Goal: Task Accomplishment & Management: Manage account settings

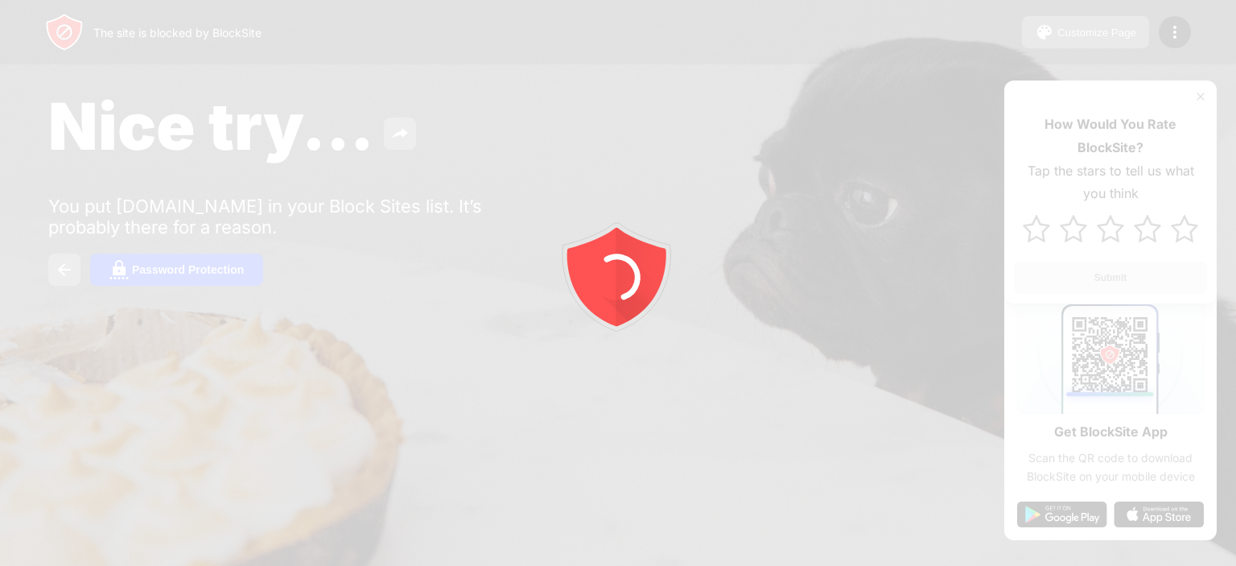
drag, startPoint x: 0, startPoint y: 0, endPoint x: 837, endPoint y: 203, distance: 861.0
click at [837, 203] on div at bounding box center [618, 283] width 1236 height 566
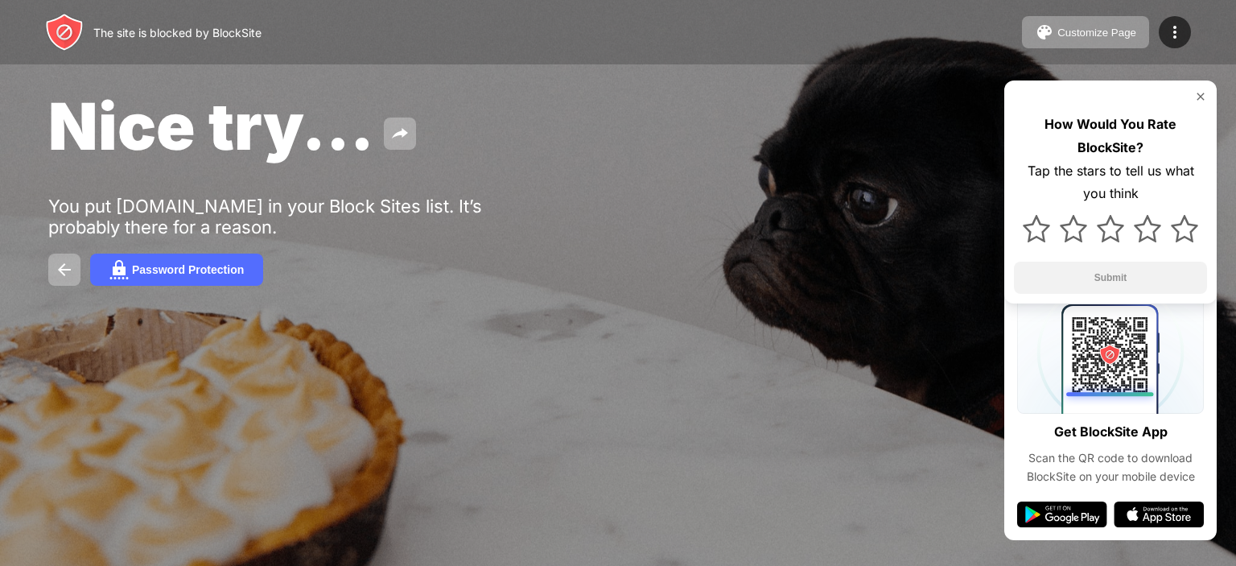
click at [1195, 31] on div "The site is blocked by BlockSite Customize Page Edit Block List Redirect Custom…" at bounding box center [618, 32] width 1236 height 64
click at [1178, 43] on div at bounding box center [1175, 32] width 32 height 32
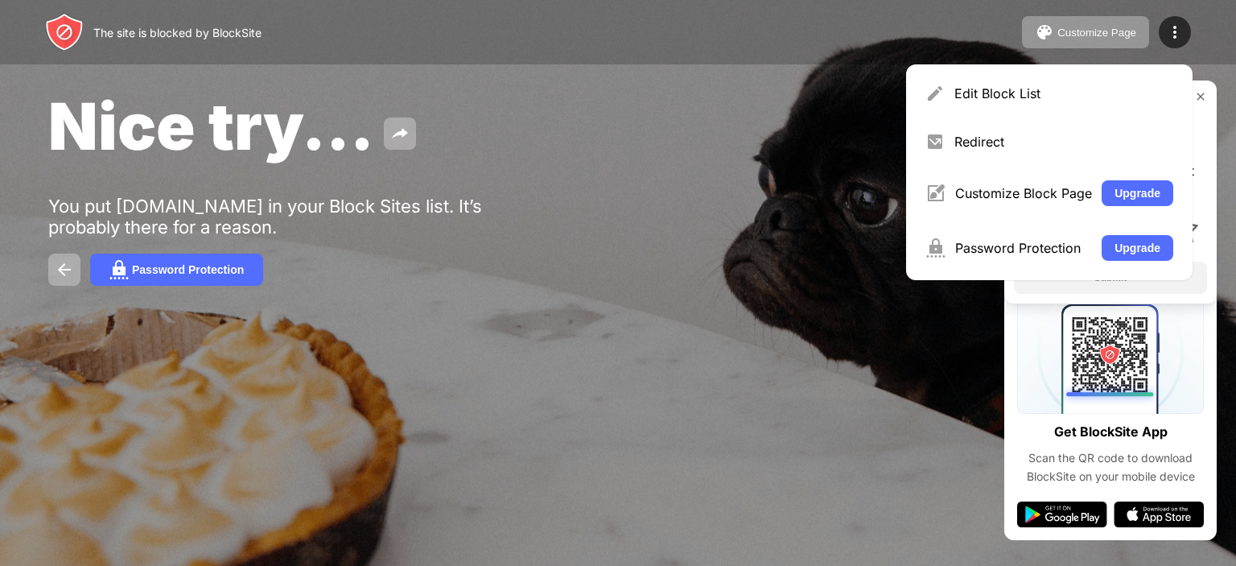
click at [747, 349] on div "Nice try... You put [DOMAIN_NAME] in your Block Sites list. It’s probably there…" at bounding box center [618, 186] width 1236 height 373
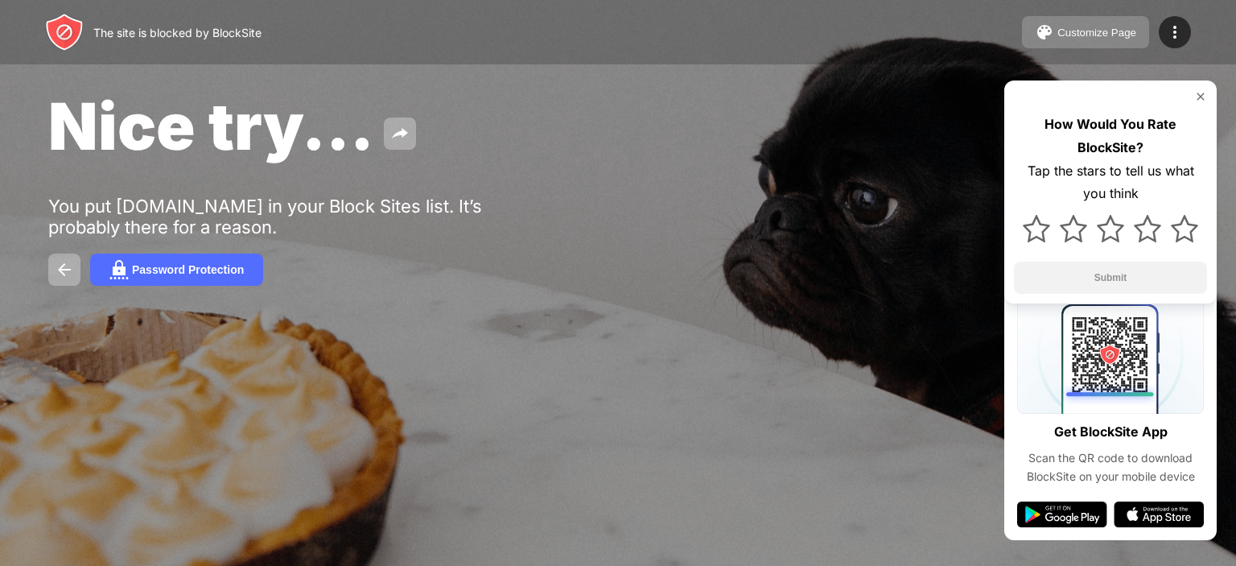
click at [1122, 37] on div "Customize Page" at bounding box center [1096, 33] width 79 height 12
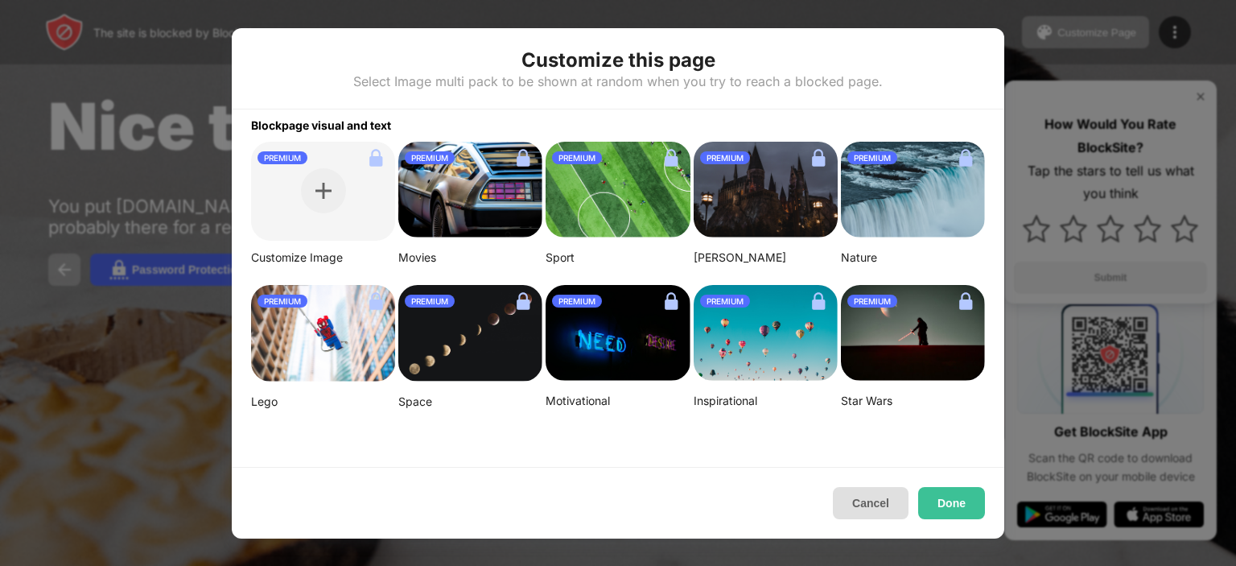
click at [892, 498] on button "Cancel" at bounding box center [871, 503] width 76 height 32
